Goal: Task Accomplishment & Management: Complete application form

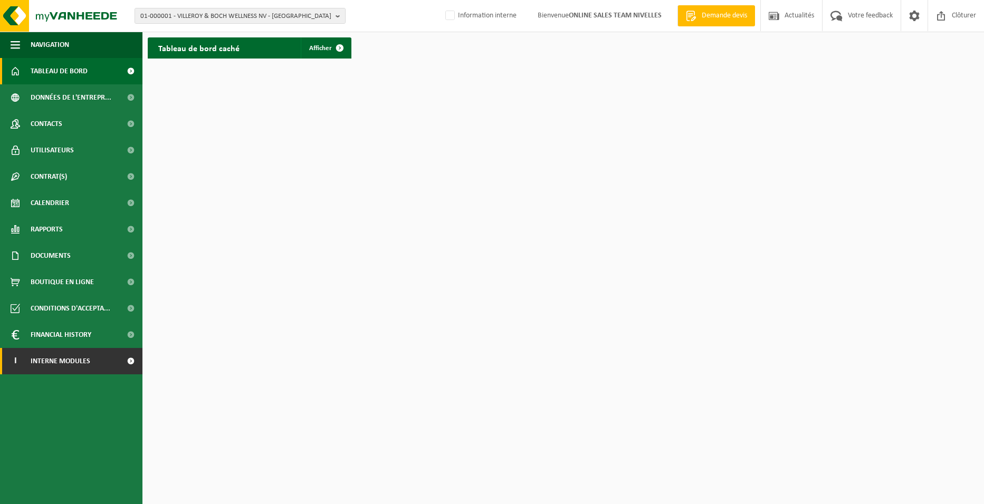
click at [68, 359] on span "Interne modules" at bounding box center [61, 361] width 60 height 26
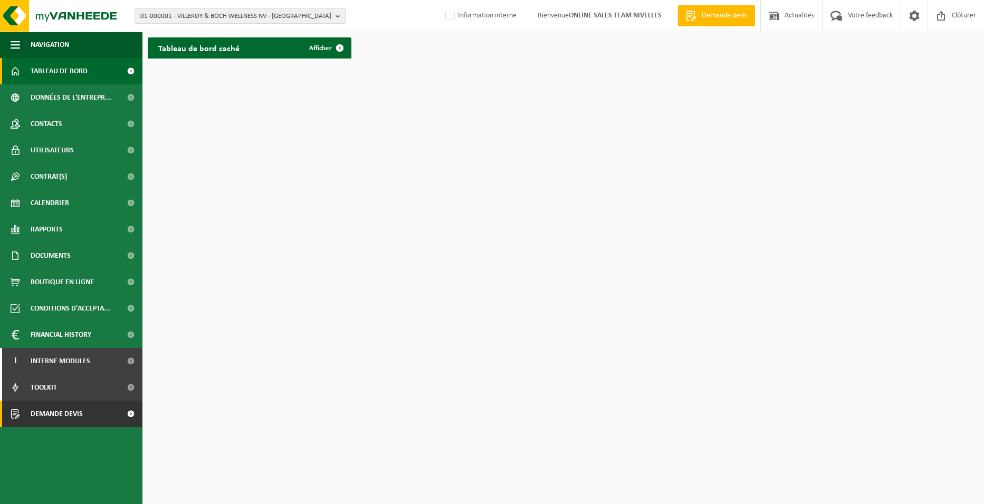
click at [79, 418] on span "Demande devis" at bounding box center [57, 414] width 52 height 26
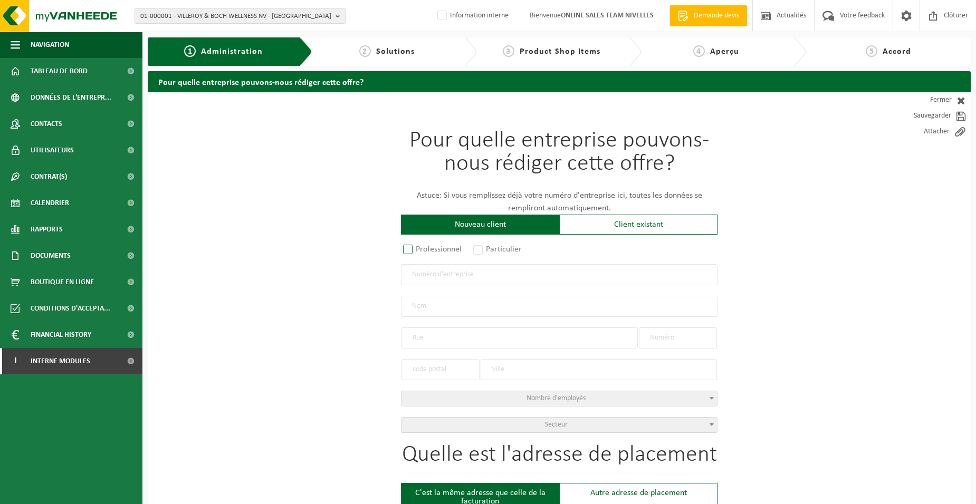
click at [451, 247] on label "Professionnel" at bounding box center [433, 249] width 64 height 15
click at [425, 247] on input "Professionnel" at bounding box center [421, 250] width 7 height 7
radio input "true"
click at [484, 276] on input "text" at bounding box center [559, 274] width 316 height 21
type input "0809574866"
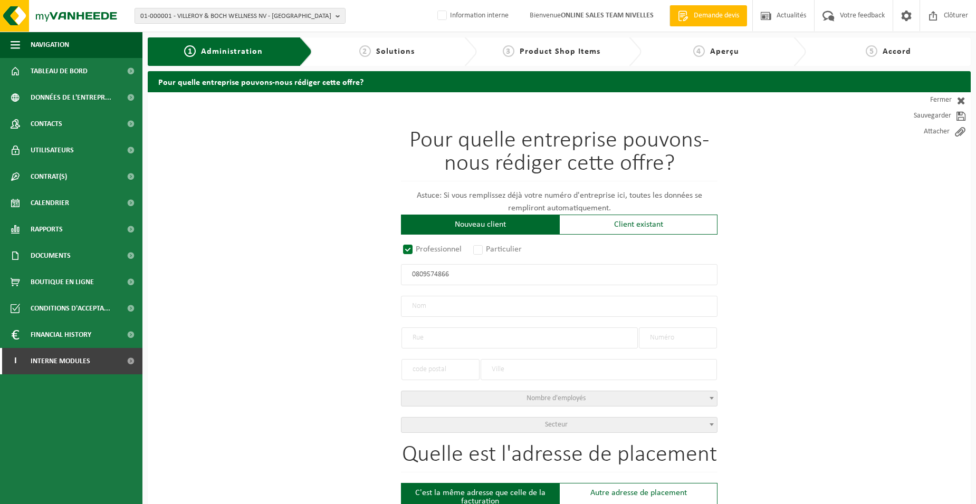
radio input "true"
type input "0809574866"
type input "MASSE, SAMUEL"
type input "RUE DES RADOUX"
type input "28"
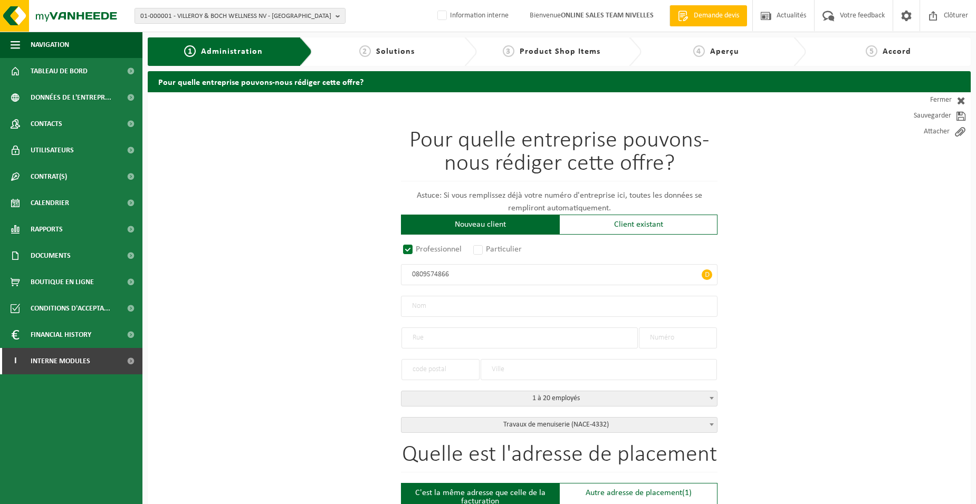
type input "1440"
type input "BRAINE-LE-CHÂTEAU"
select select "D"
select select "NACE_4332"
type input "MASSE, SAMUEL"
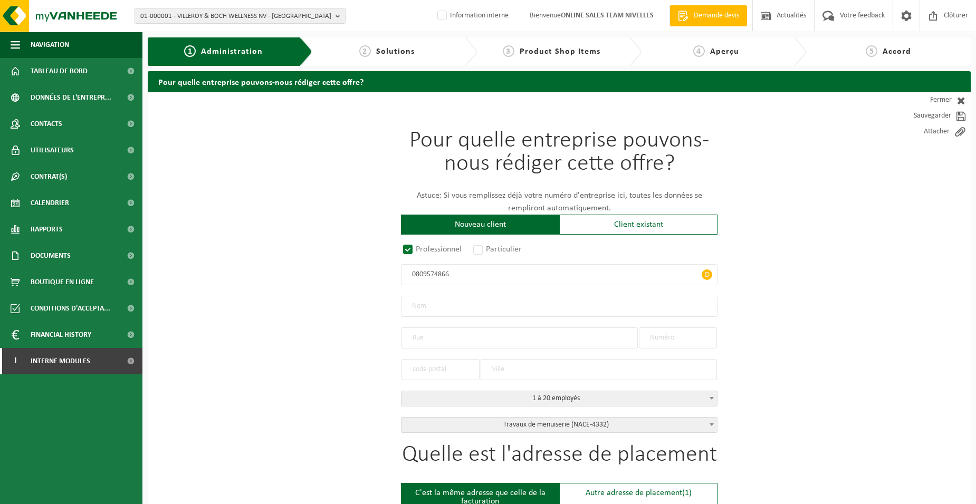
type input "RUE DES RADOUX"
type input "28"
type input "1440"
type input "BRAINE-LE-CHÂTEAU"
type input "2175867376"
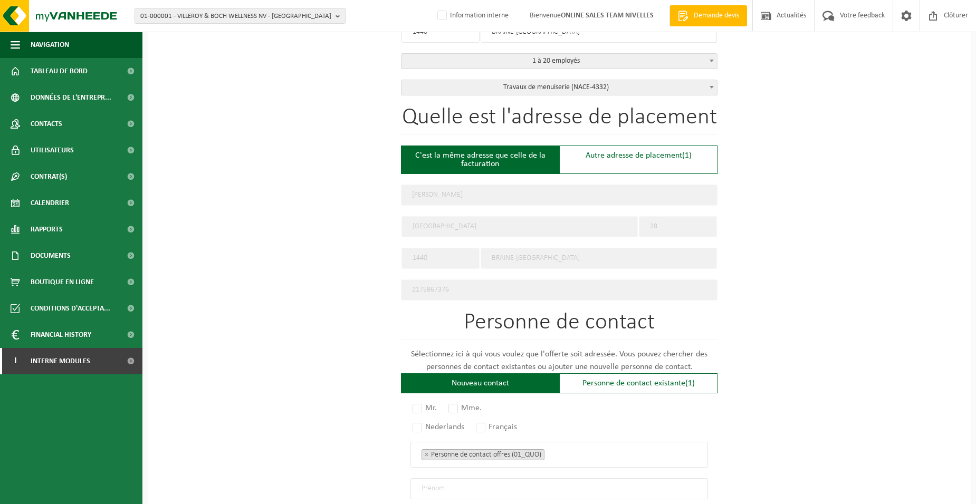
scroll to position [527, 0]
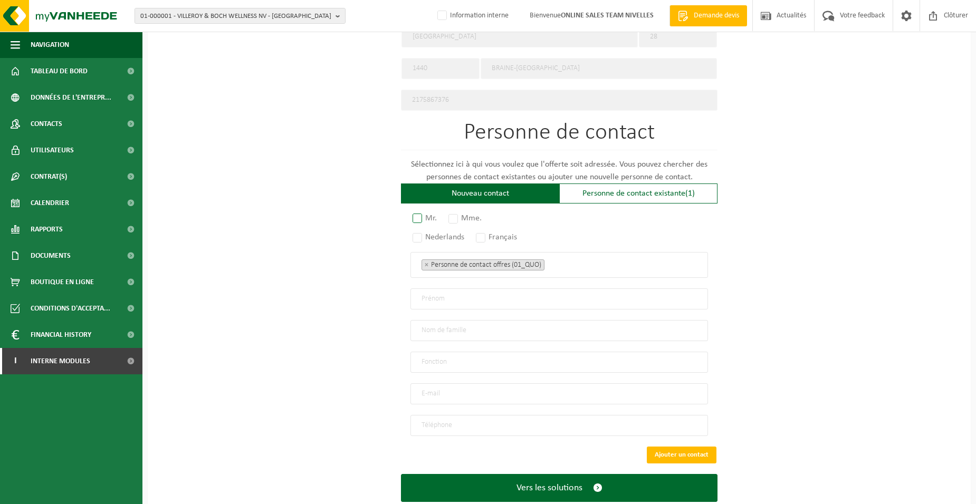
type input "0809574866"
click at [413, 211] on label "Mr." at bounding box center [425, 218] width 30 height 15
radio input "true"
click at [484, 236] on label "Français" at bounding box center [497, 237] width 46 height 15
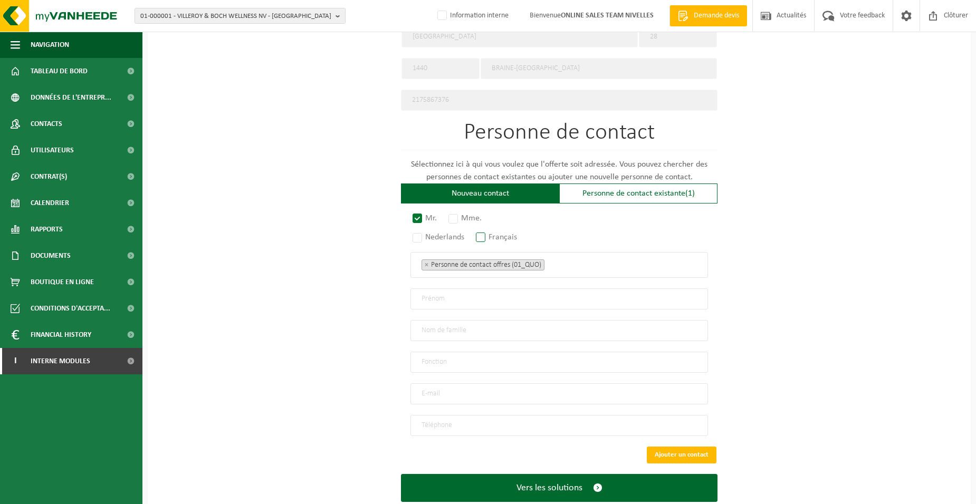
radio input "true"
click at [562, 263] on ul "× Personne de contact offres (01_QUO)" at bounding box center [558, 265] width 275 height 14
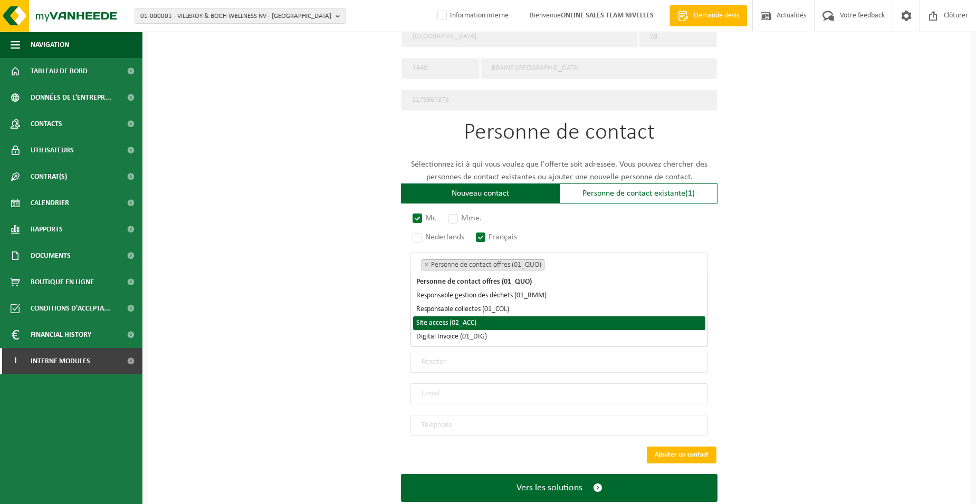
click at [493, 324] on li "Site access (02_ACC)" at bounding box center [559, 323] width 292 height 14
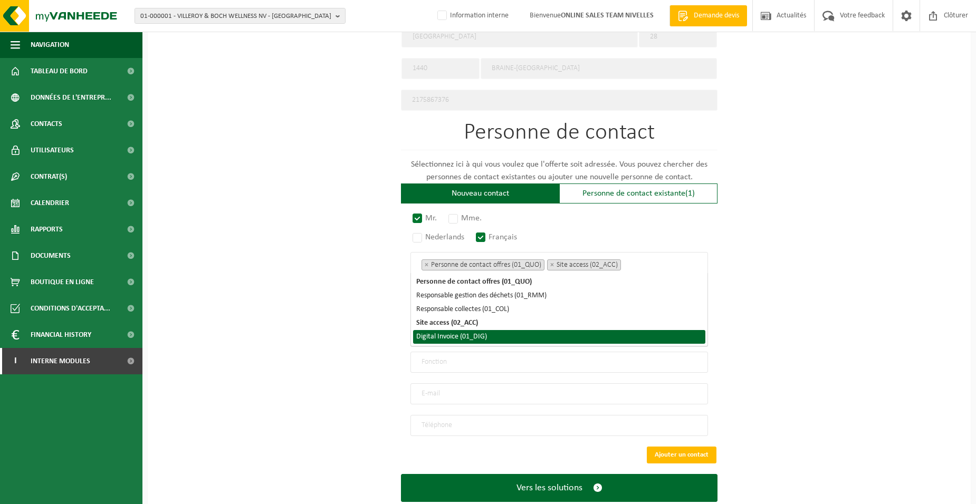
click at [489, 336] on li "Digital Invoice (01_DIG)" at bounding box center [559, 337] width 292 height 14
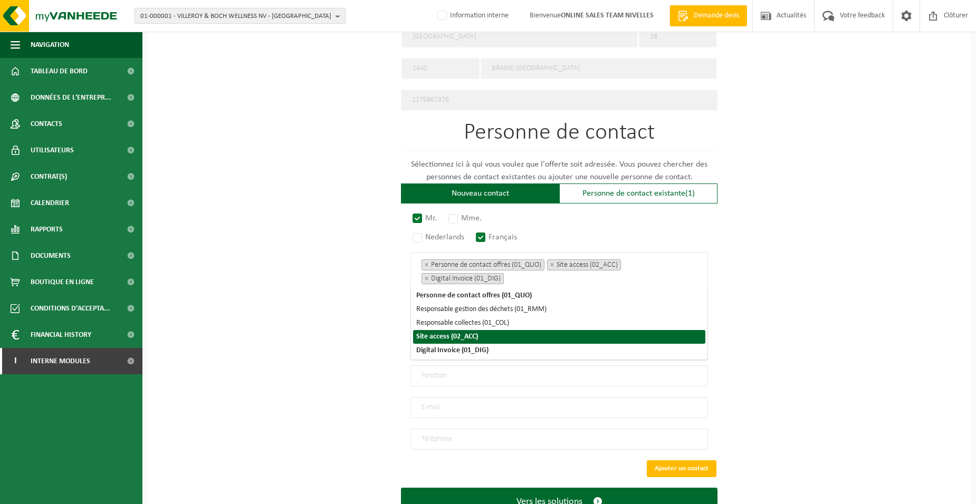
click at [316, 338] on div "Pour quelle entreprise pouvons-nous rédiger cette offre? Astuce: Si vous rempli…" at bounding box center [559, 53] width 823 height 977
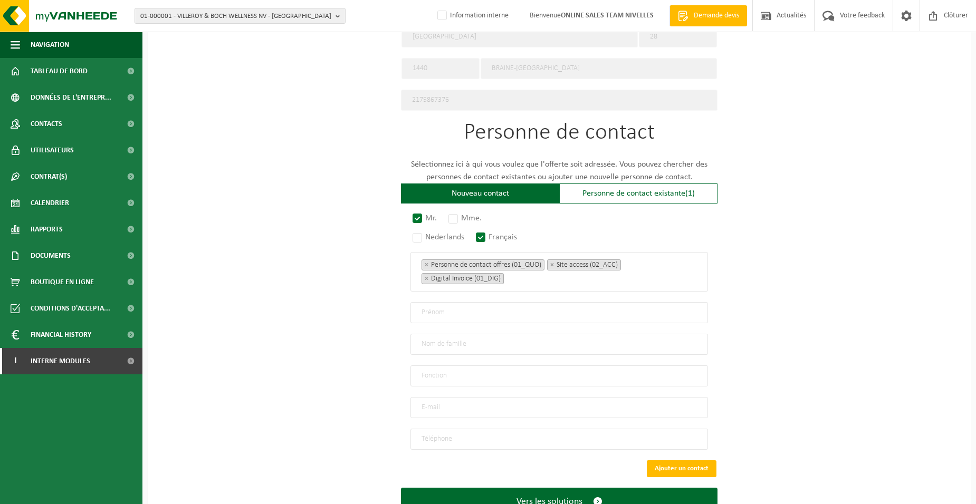
click at [435, 305] on input "text" at bounding box center [558, 312] width 297 height 21
type input "SAMUEL"
click at [429, 336] on input "text" at bounding box center [558, 344] width 297 height 21
type input "MASSE"
click at [429, 372] on input "text" at bounding box center [558, 375] width 297 height 21
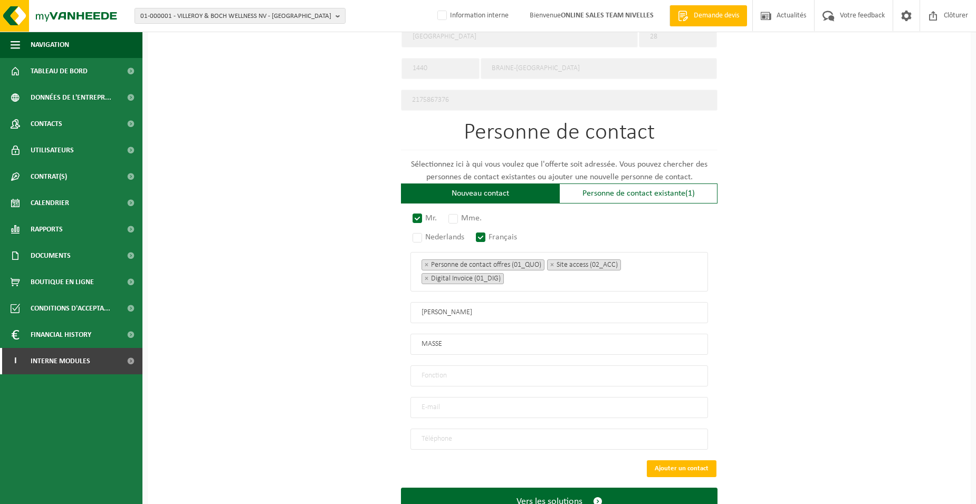
type input "Director"
click at [428, 402] on input "email" at bounding box center [558, 407] width 297 height 21
type input "SAM.MASSE@HOTMAIL.COM"
click at [439, 433] on input "tel" at bounding box center [558, 439] width 297 height 21
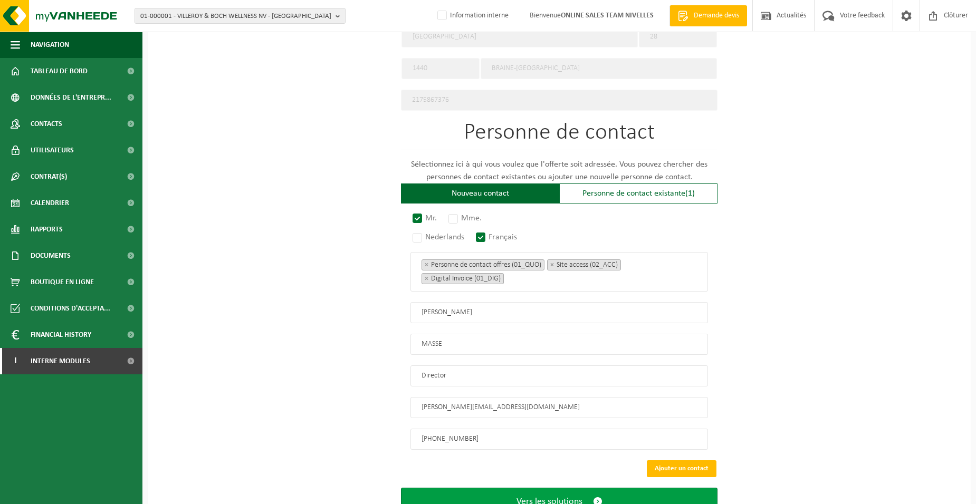
type input "+32 478 91 20 70"
click at [458, 488] on button "Vers les solutions" at bounding box center [559, 502] width 316 height 28
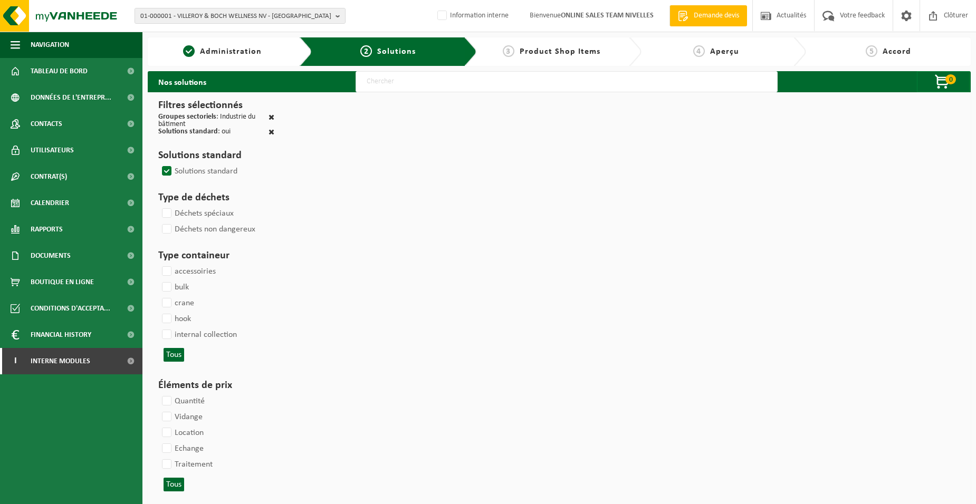
click at [396, 84] on input "text" at bounding box center [566, 81] width 422 height 21
type input "000052"
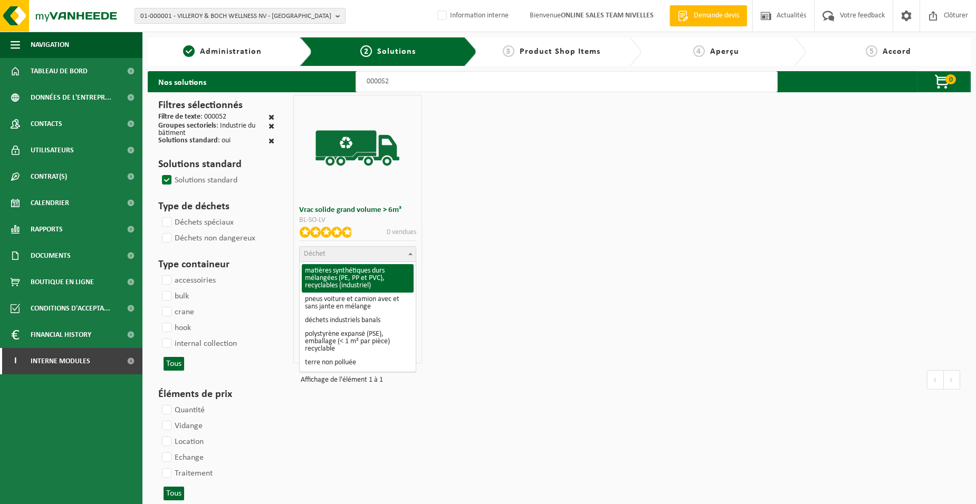
click at [322, 250] on span "Déchet" at bounding box center [315, 254] width 22 height 8
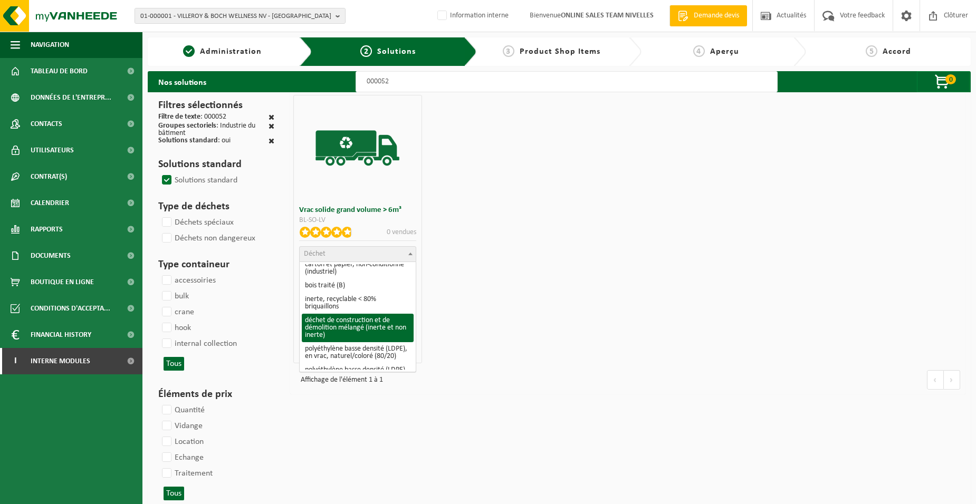
scroll to position [158, 0]
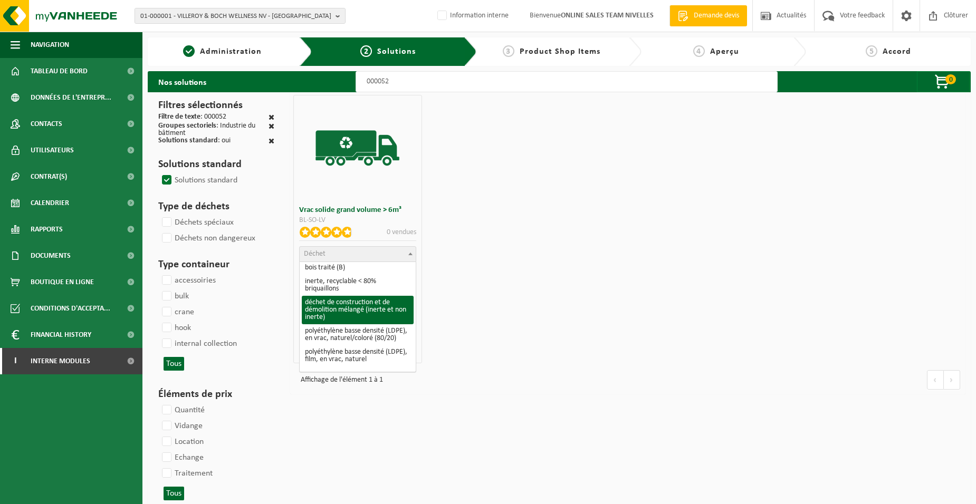
select select "31"
select select
select select "47"
select select "25"
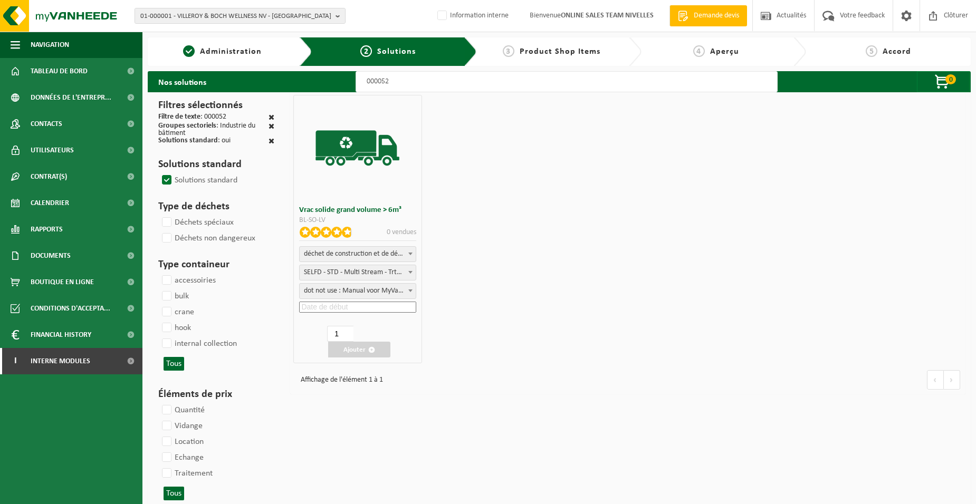
click at [373, 305] on input at bounding box center [357, 307] width 117 height 11
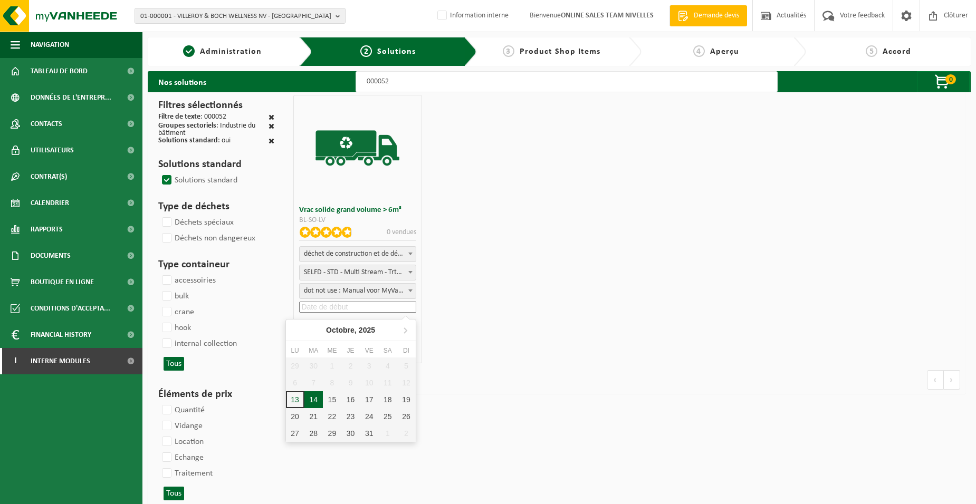
click at [315, 393] on div "14" at bounding box center [313, 399] width 18 height 17
type input "2025-10-14"
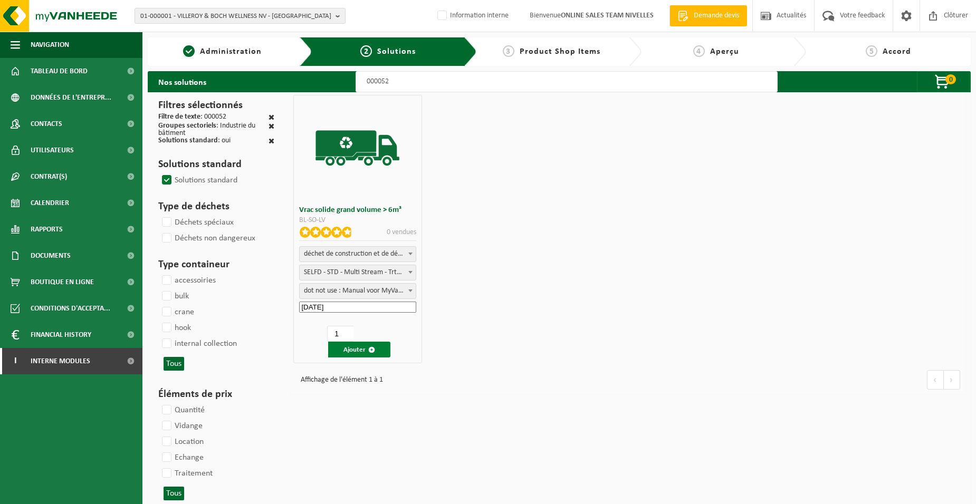
click at [373, 354] on button "Ajouter" at bounding box center [359, 350] width 62 height 16
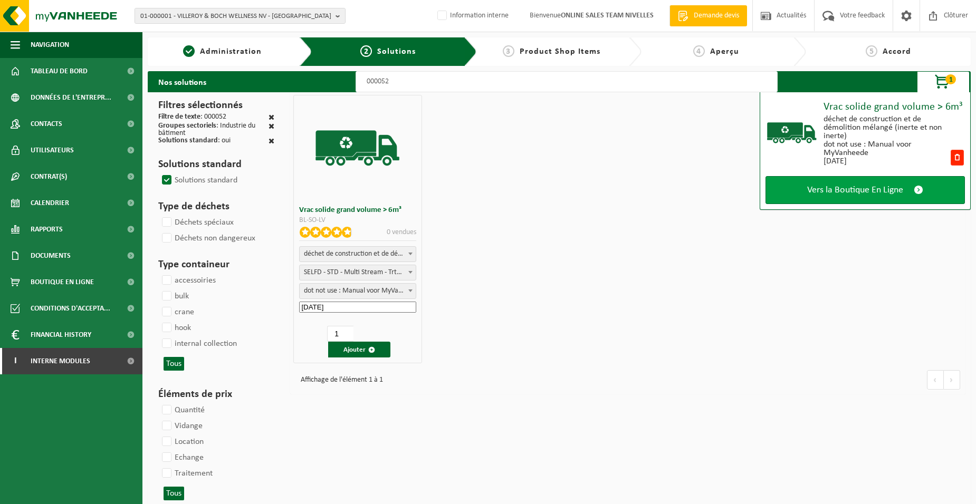
click at [793, 201] on link "Vers la Boutique En Ligne" at bounding box center [864, 190] width 199 height 28
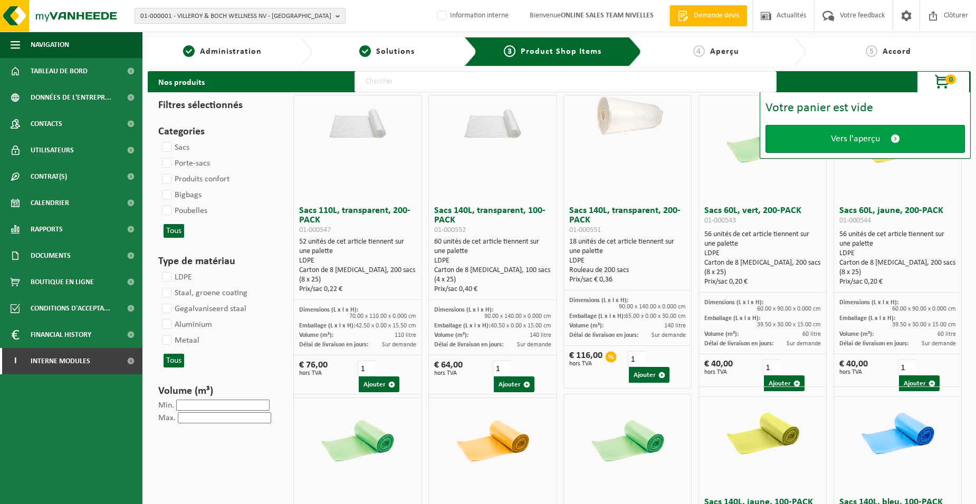
click at [817, 133] on link "Vers l'aperçu" at bounding box center [864, 139] width 199 height 28
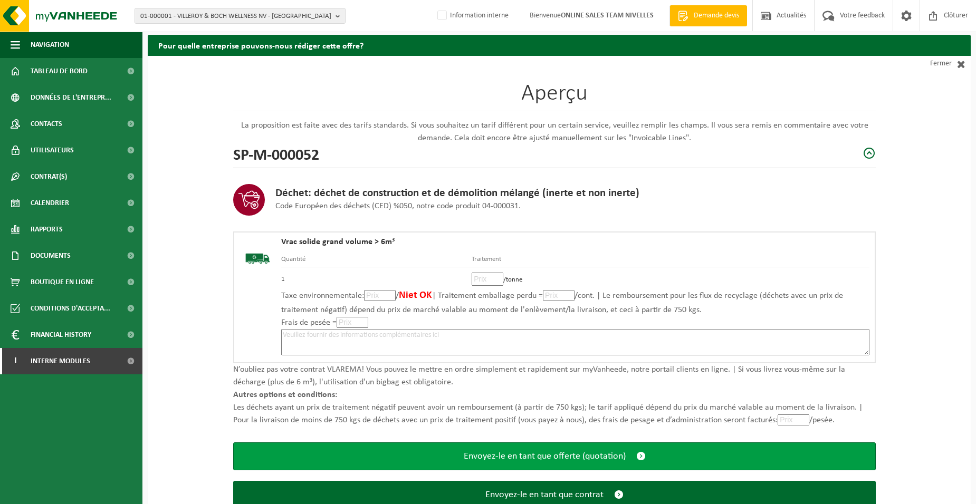
scroll to position [72, 0]
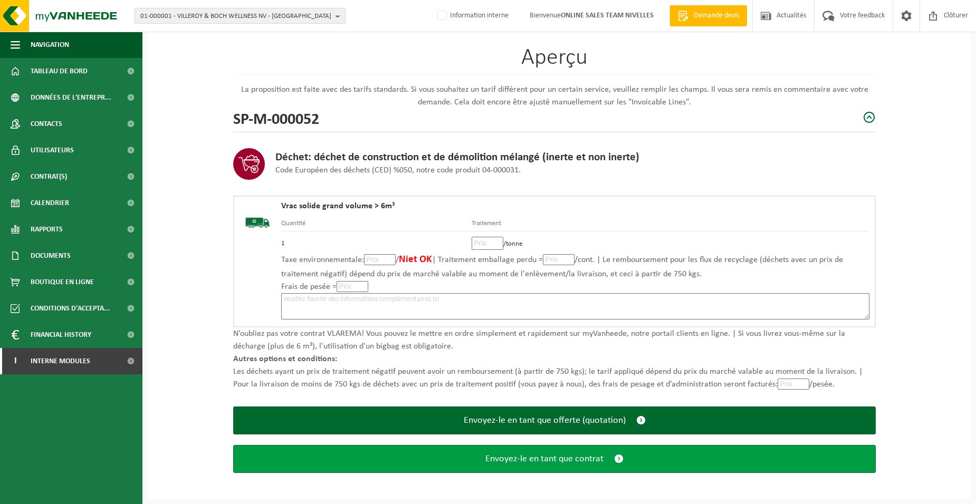
click at [473, 462] on button "Envoyez-le en tant que contrat" at bounding box center [554, 459] width 642 height 28
